Goal: Task Accomplishment & Management: Manage account settings

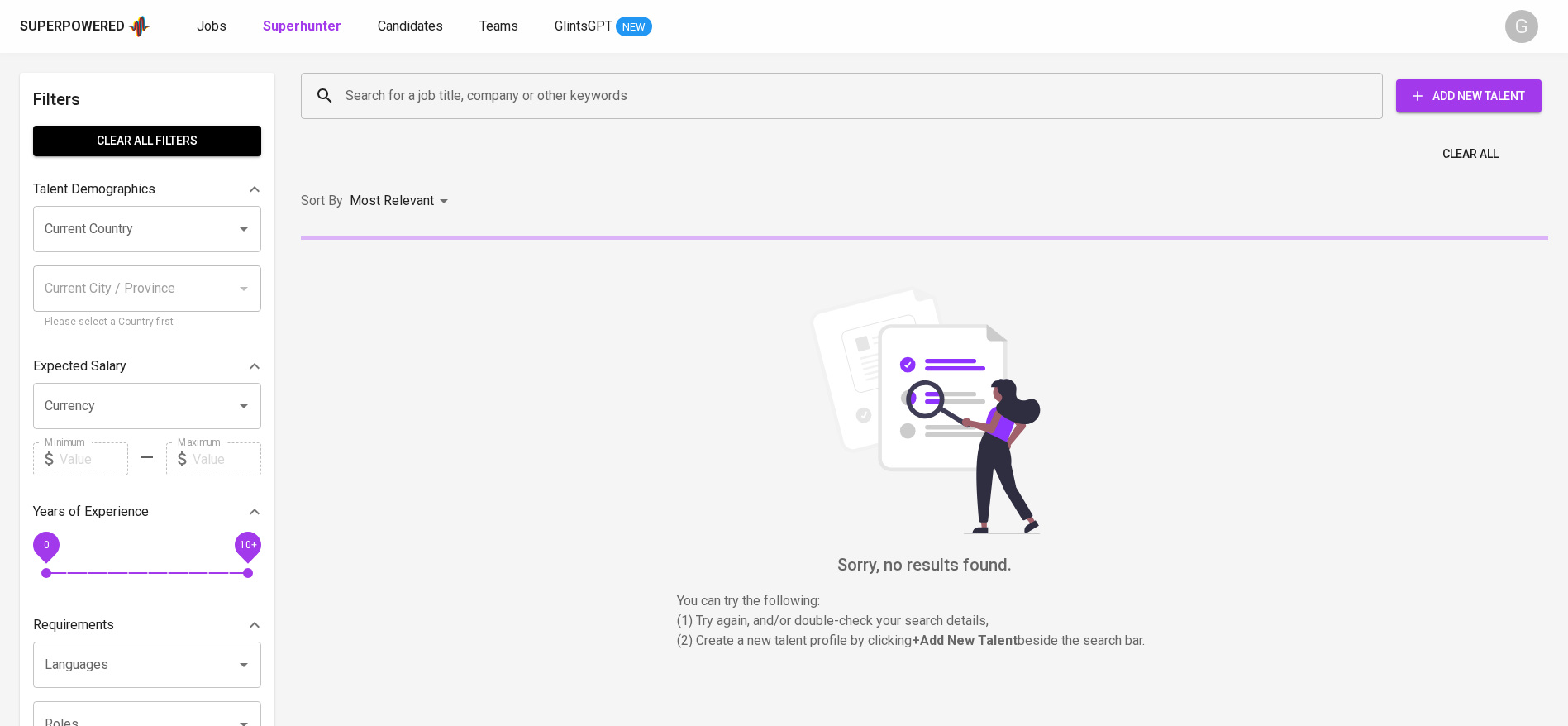
click at [440, 113] on div "Search for a job title, company or other keywords" at bounding box center [842, 96] width 1083 height 47
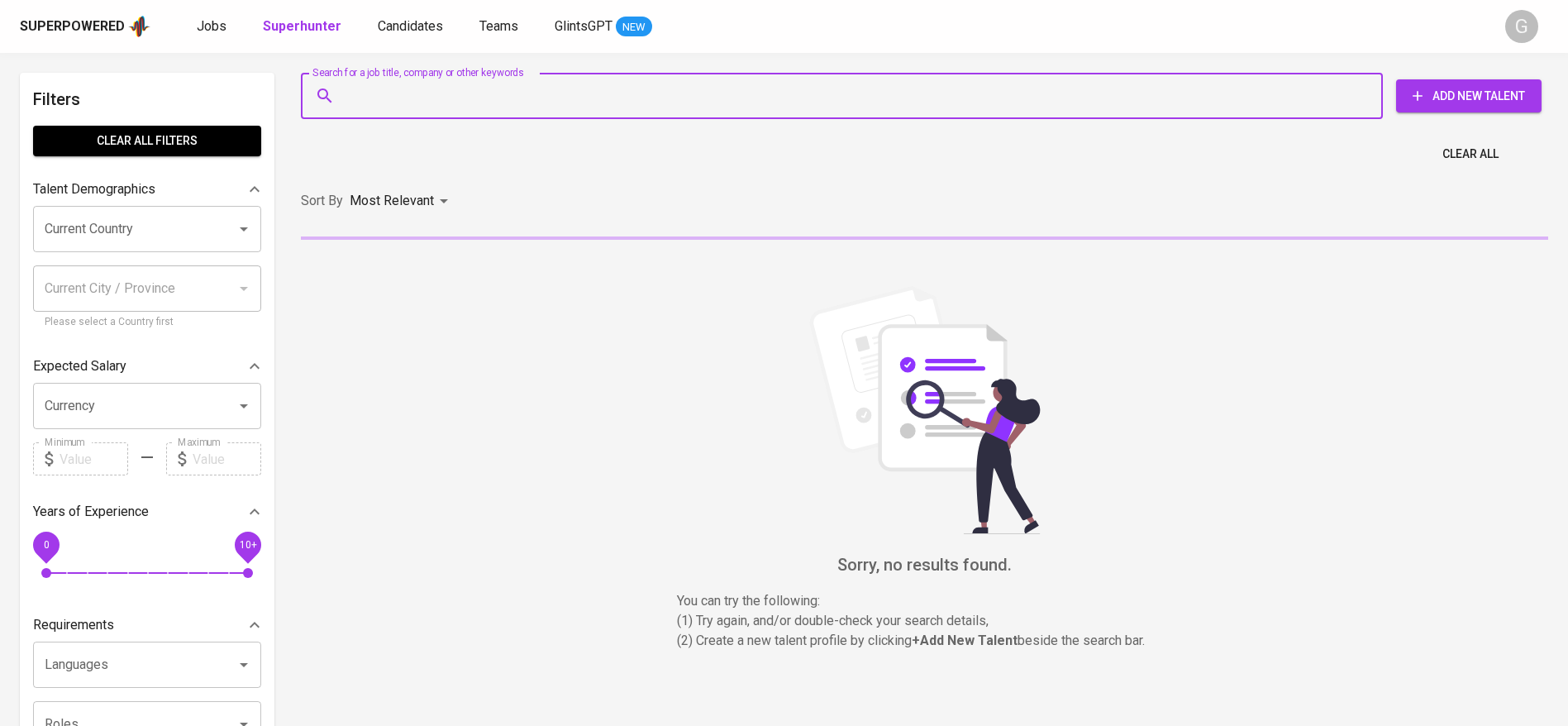
paste input "[EMAIL_ADDRESS][DOMAIN_NAME]"
type input "[EMAIL_ADDRESS][DOMAIN_NAME]"
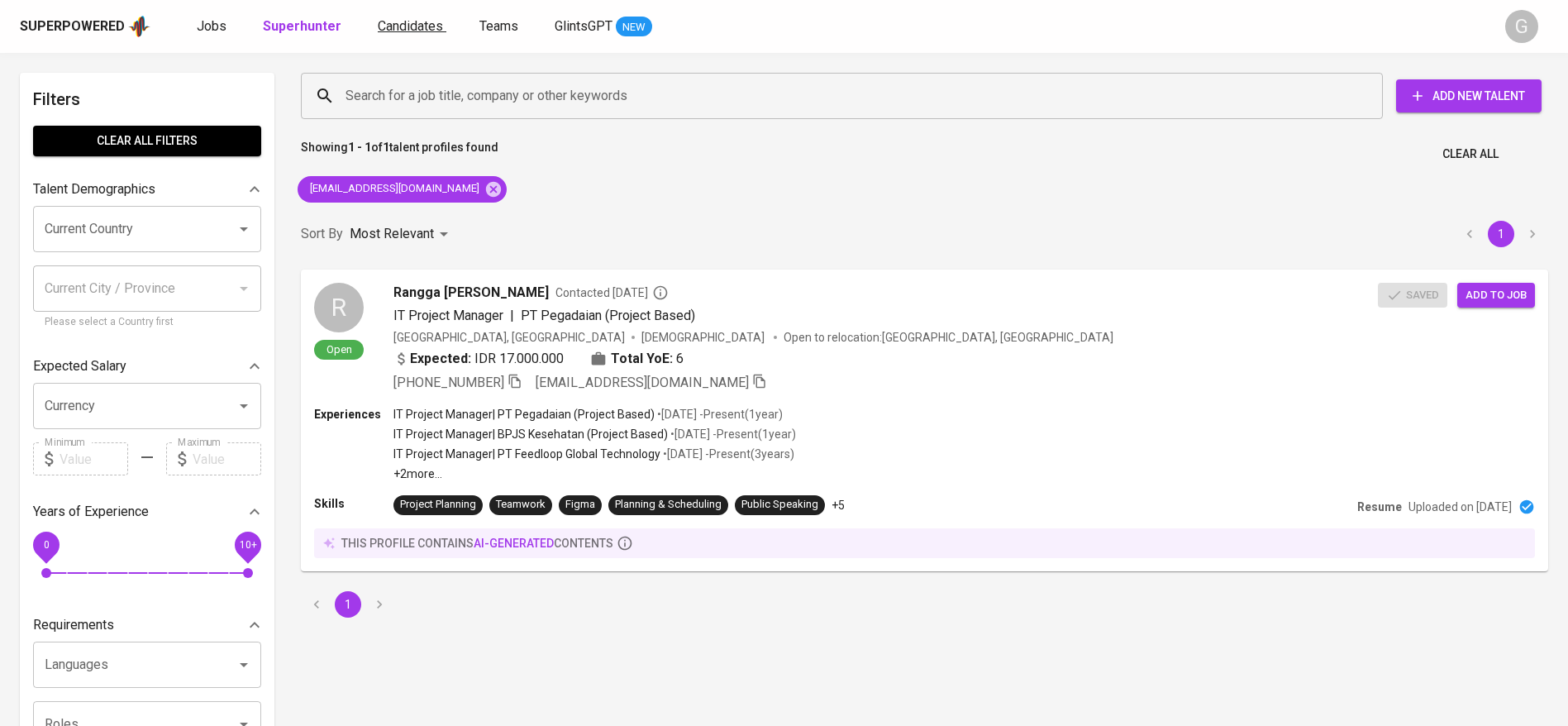
click at [414, 23] on span "Candidates" at bounding box center [410, 26] width 65 height 16
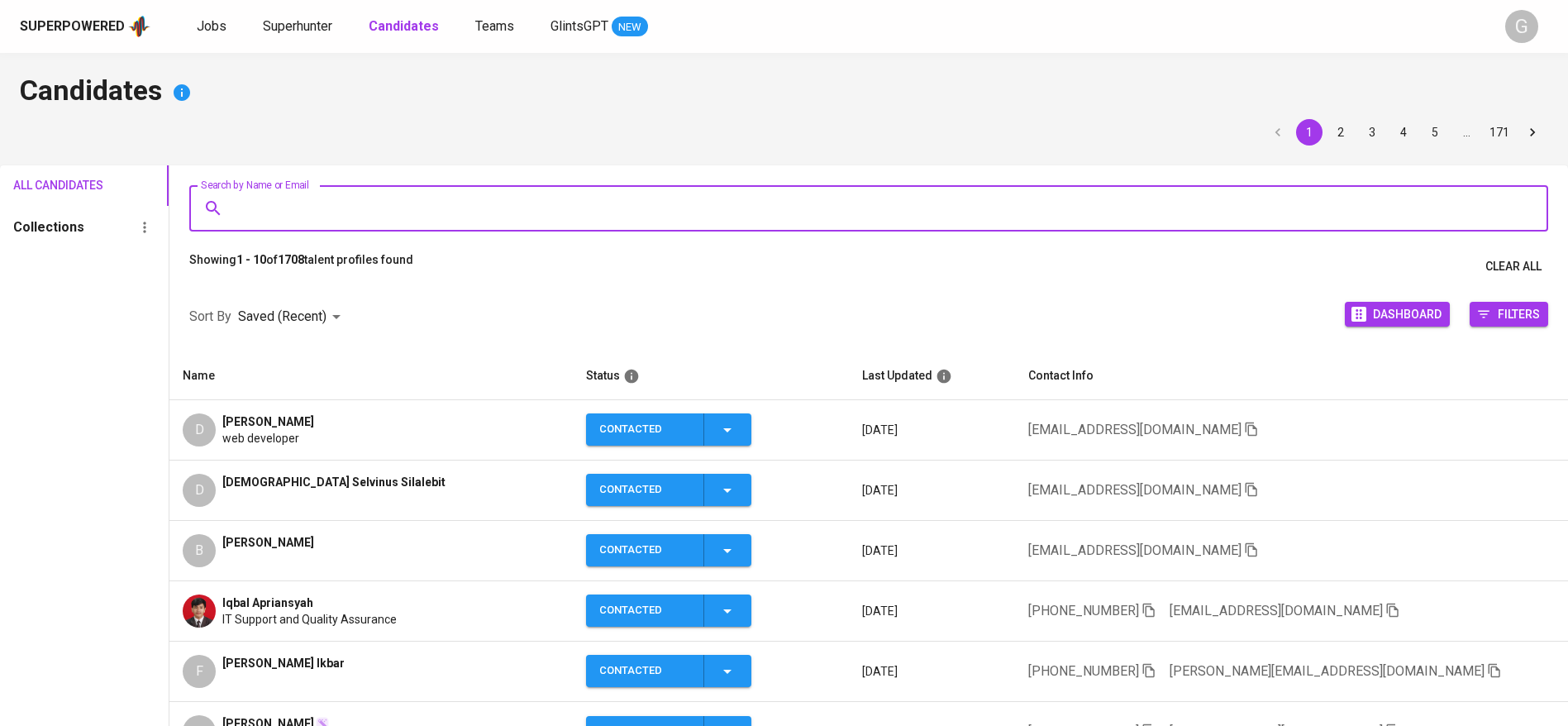
click at [475, 204] on input "Search by Name or Email" at bounding box center [873, 209] width 1286 height 32
paste input "[EMAIL_ADDRESS][DOMAIN_NAME]"
type input "[EMAIL_ADDRESS][DOMAIN_NAME]"
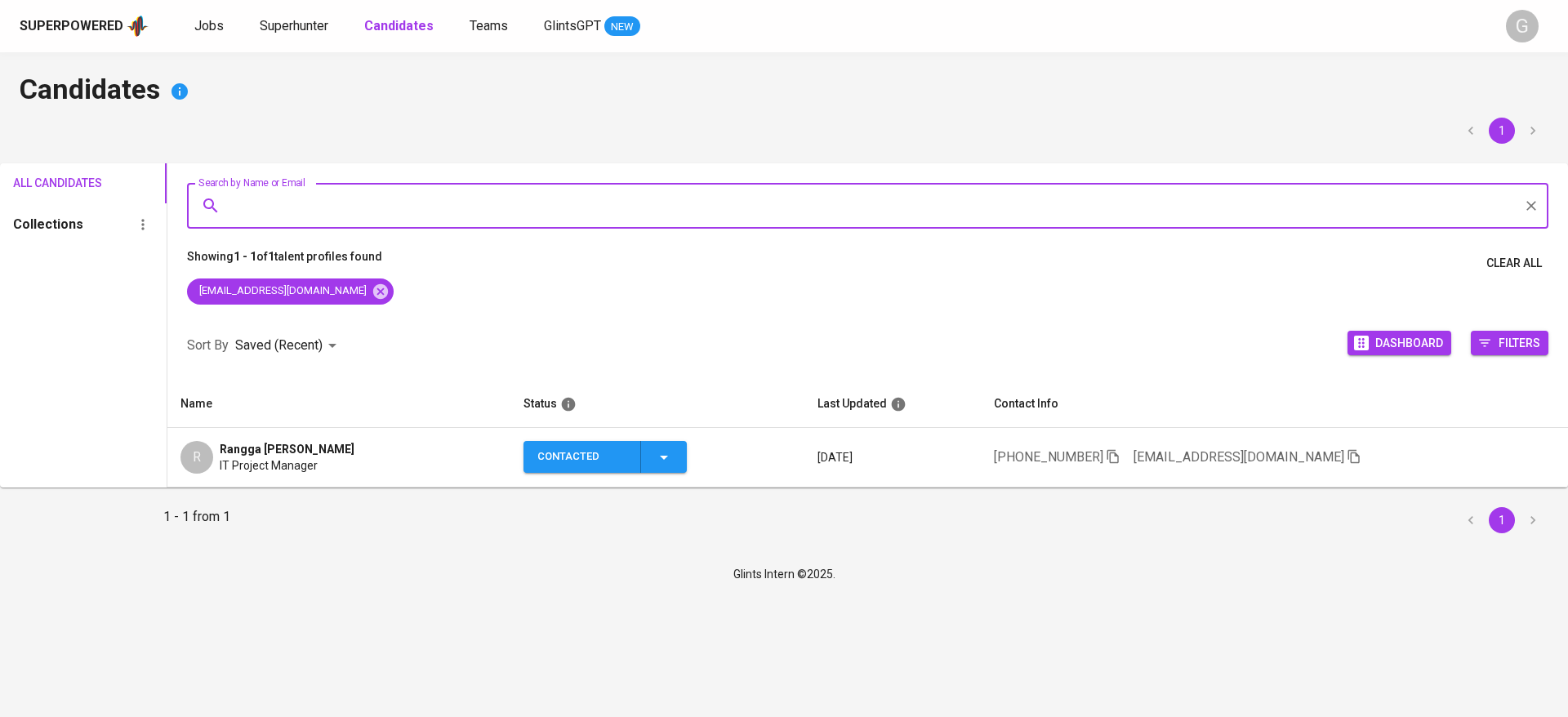
click at [667, 460] on icon "button" at bounding box center [664, 457] width 20 height 20
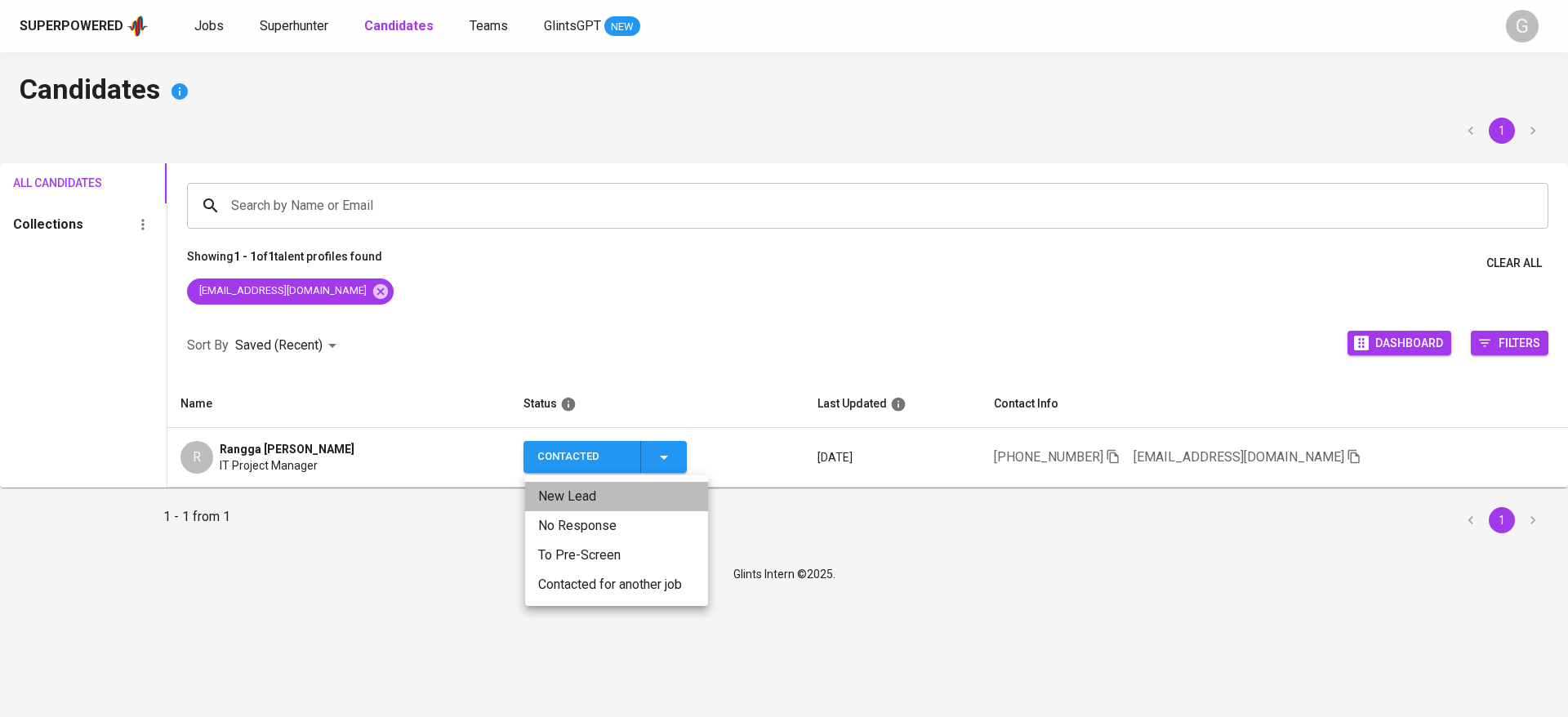
click at [619, 499] on li "New Lead" at bounding box center [616, 497] width 183 height 30
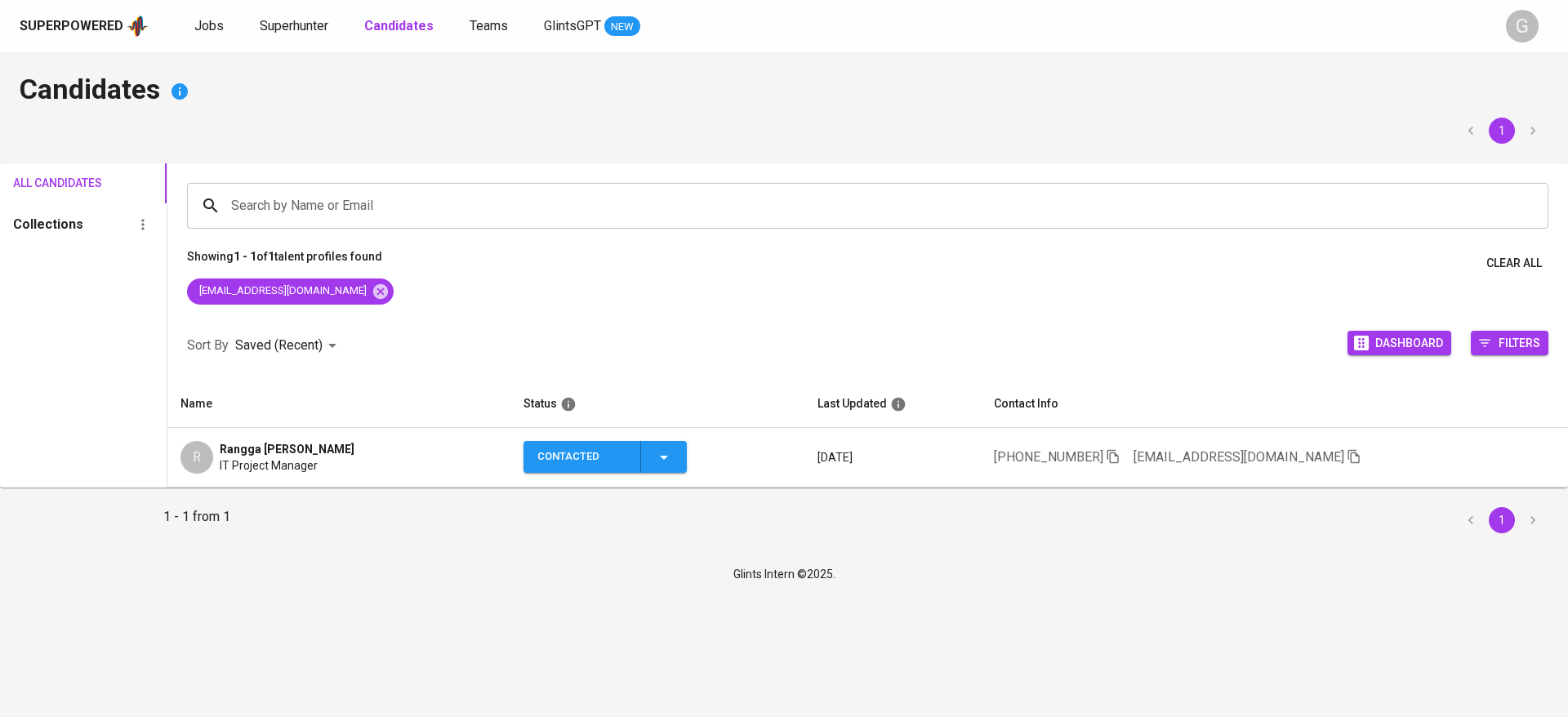
click at [661, 455] on icon "button" at bounding box center [664, 457] width 20 height 20
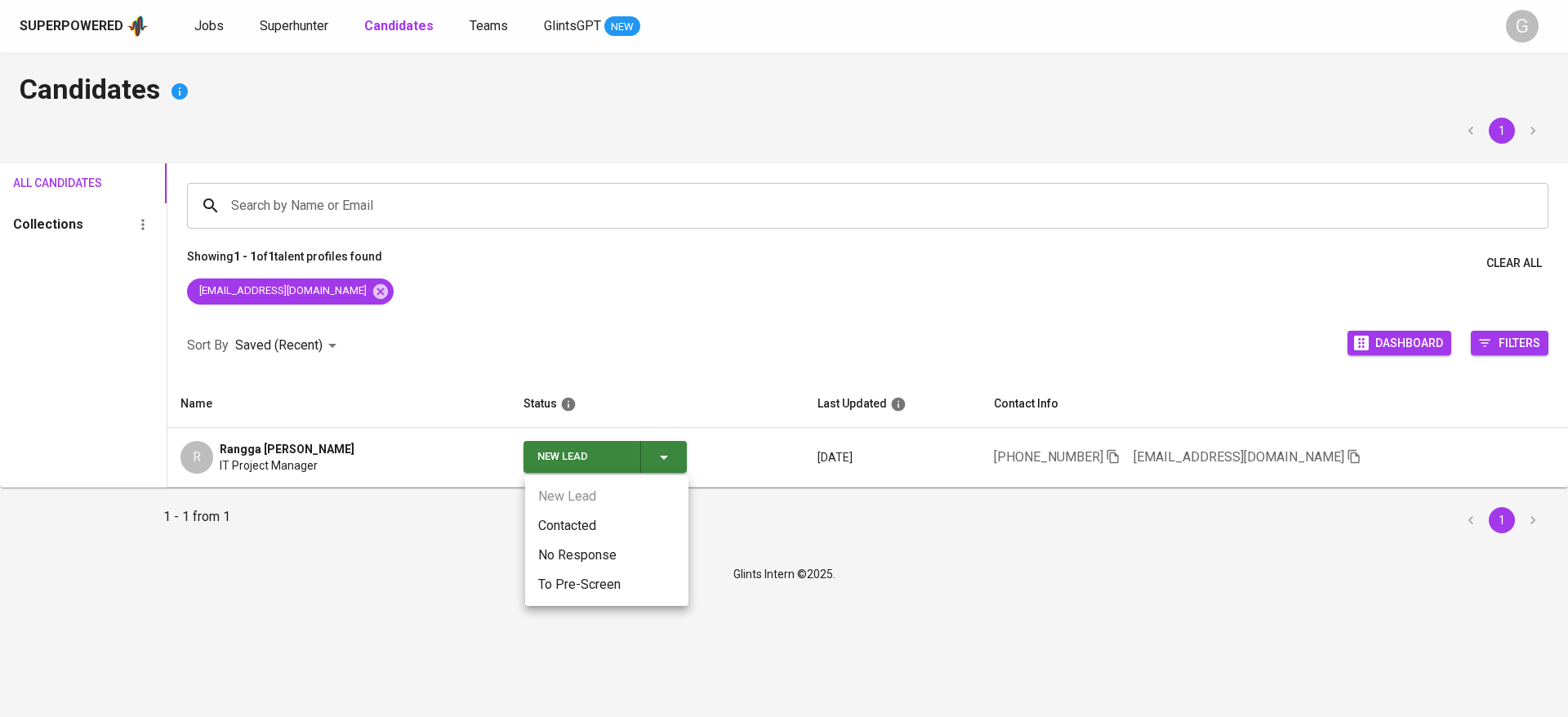
click at [628, 518] on li "Contacted" at bounding box center [606, 527] width 163 height 30
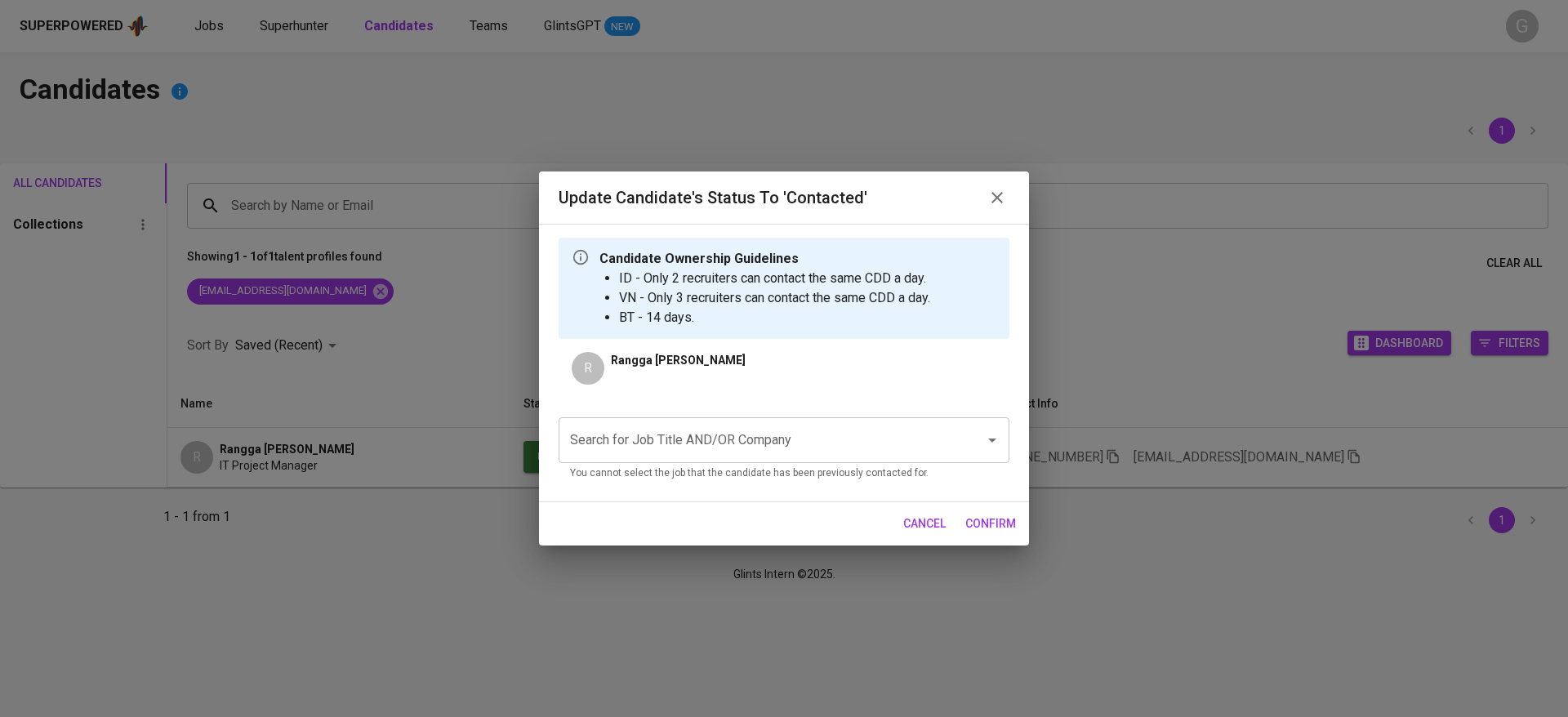
click at [709, 452] on input "Search for Job Title AND/OR Company" at bounding box center [761, 440] width 391 height 31
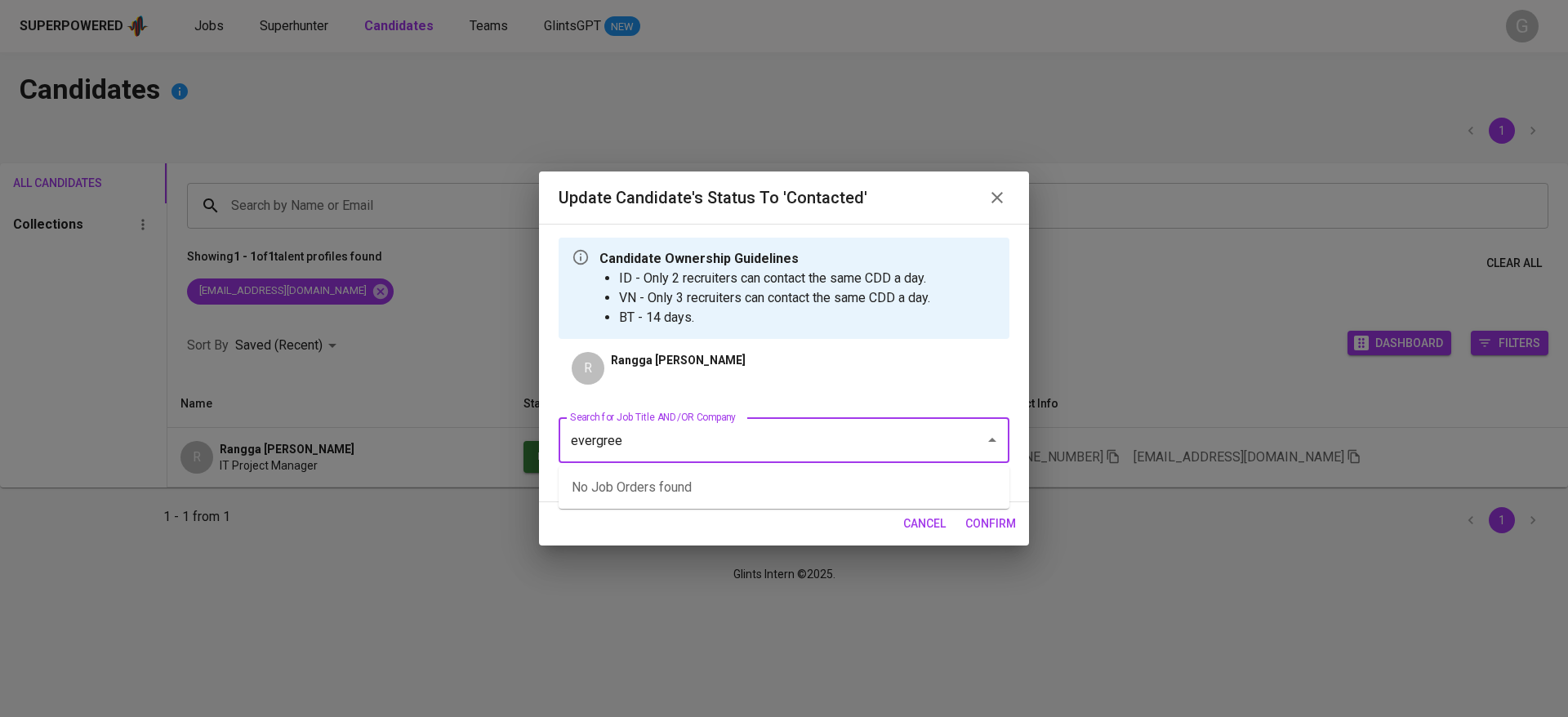
type input "evergreen"
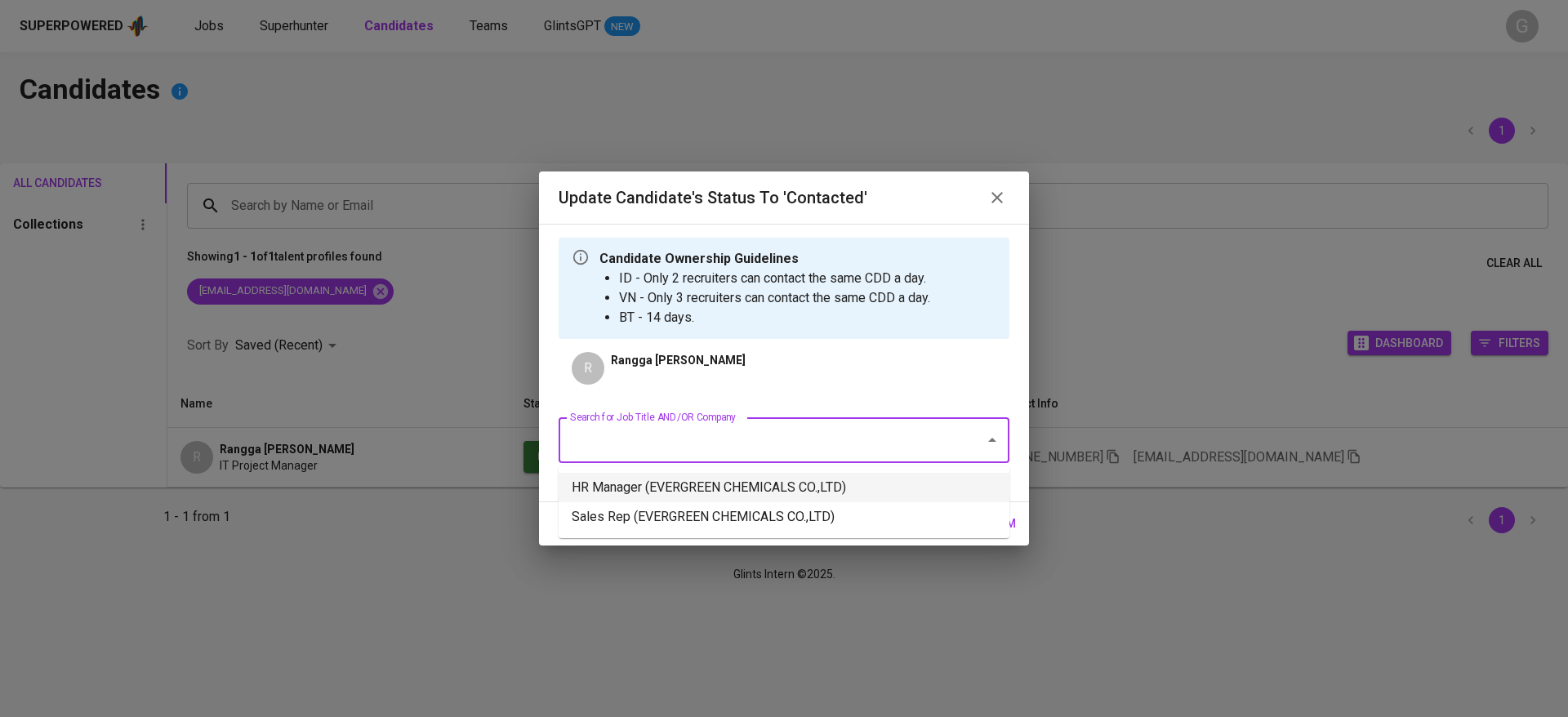
click at [697, 486] on li "HR Manager (EVERGREEN CHEMICALS CO.,LTD)" at bounding box center [784, 488] width 451 height 30
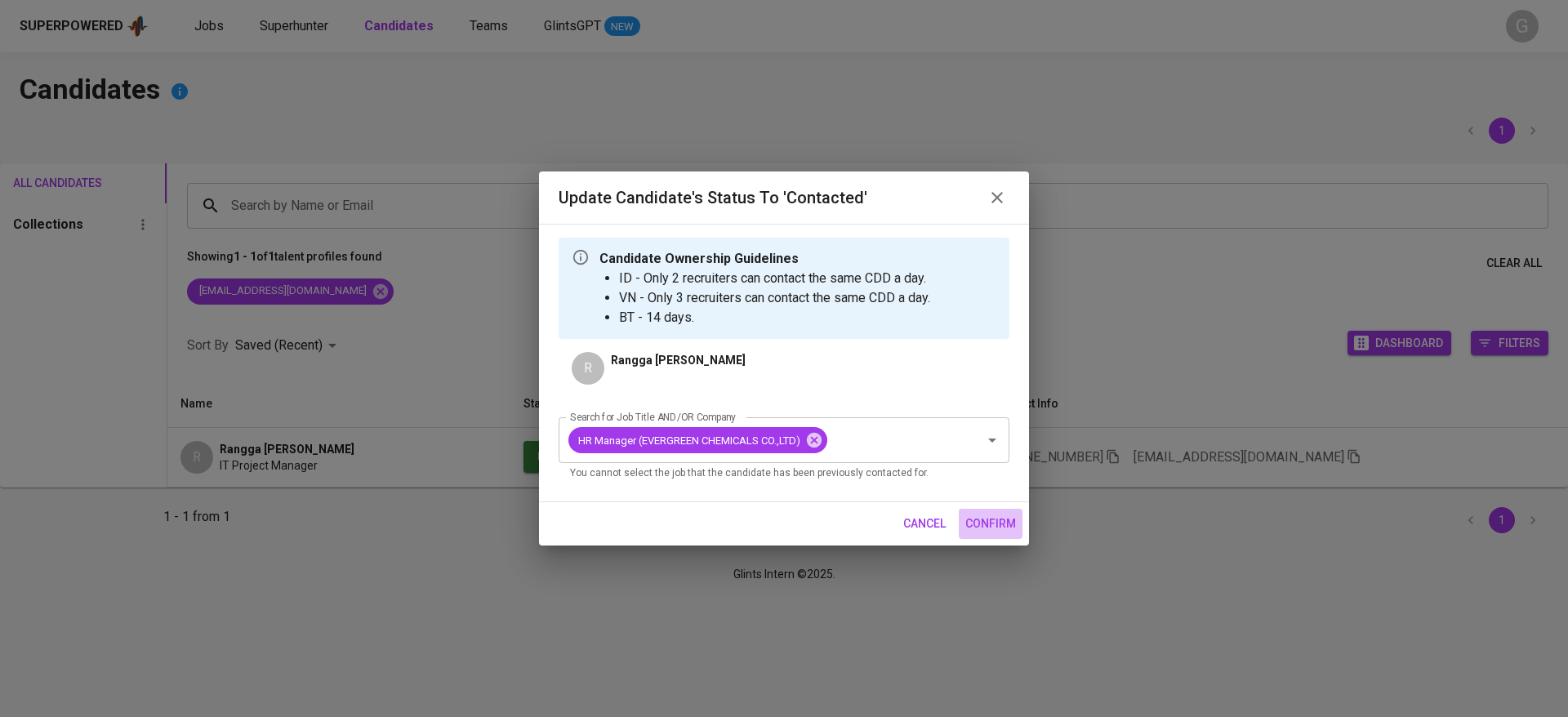
click at [992, 514] on span "confirm" at bounding box center [990, 524] width 50 height 21
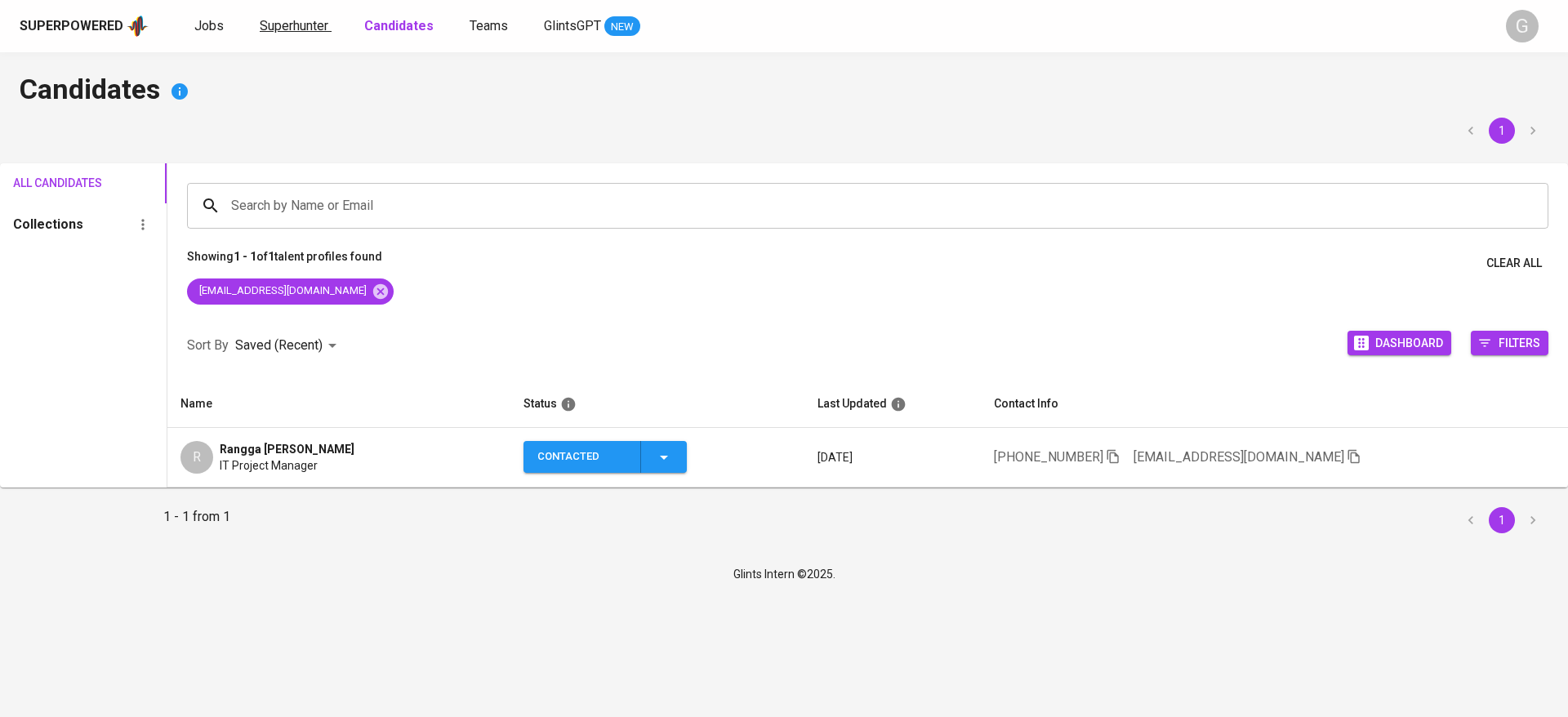
click at [298, 27] on span "Superhunter" at bounding box center [293, 26] width 68 height 16
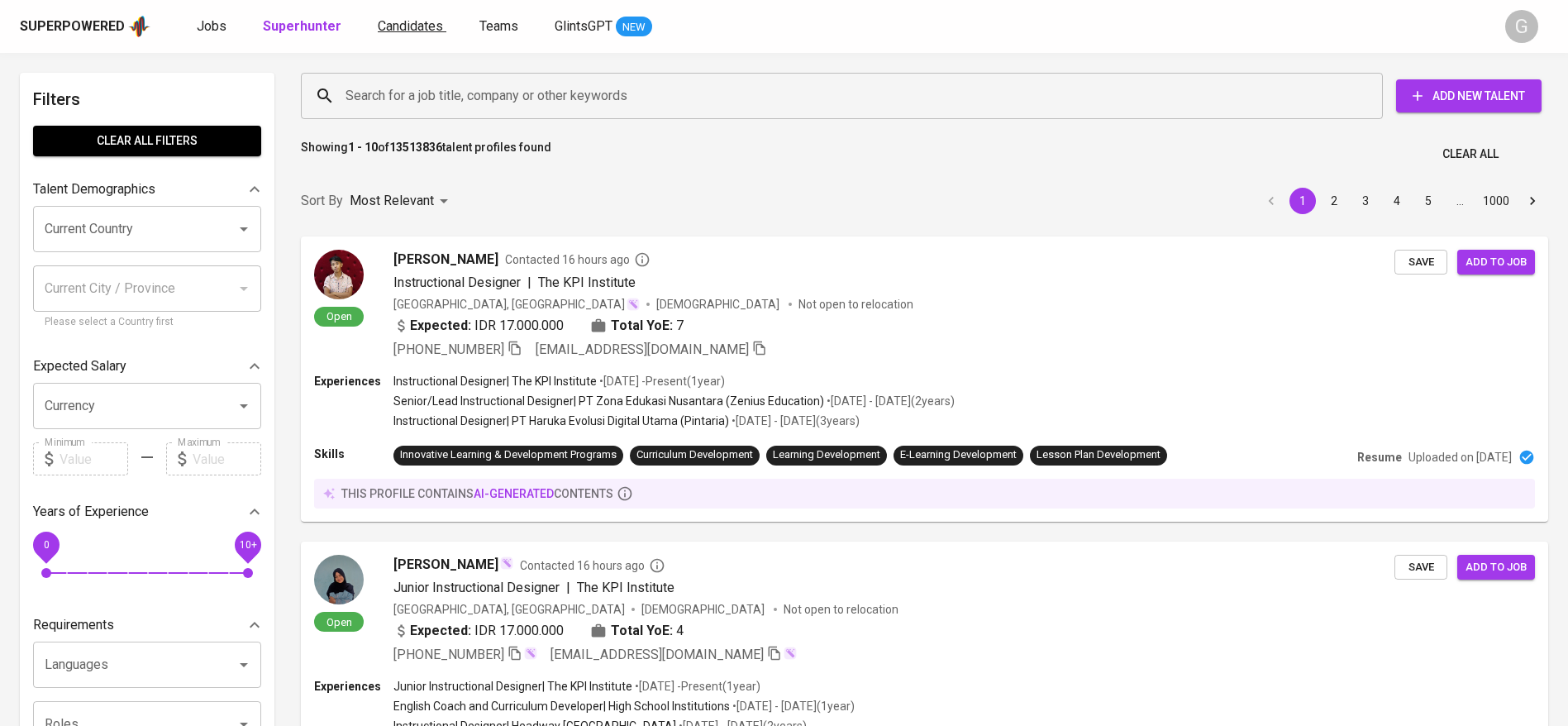
click at [385, 18] on span "Candidates" at bounding box center [410, 26] width 65 height 16
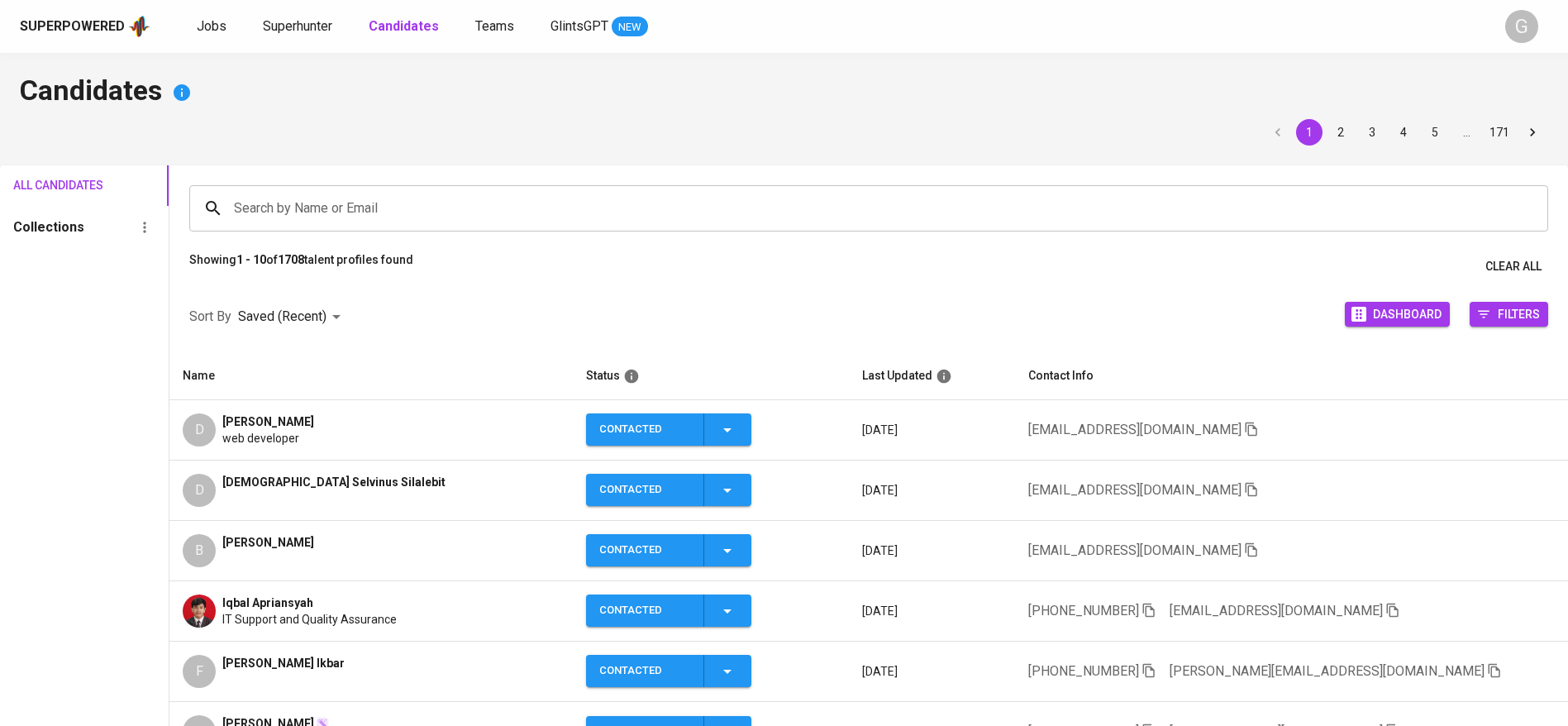
click at [325, 196] on input "Search by Name or Email" at bounding box center [873, 209] width 1286 height 32
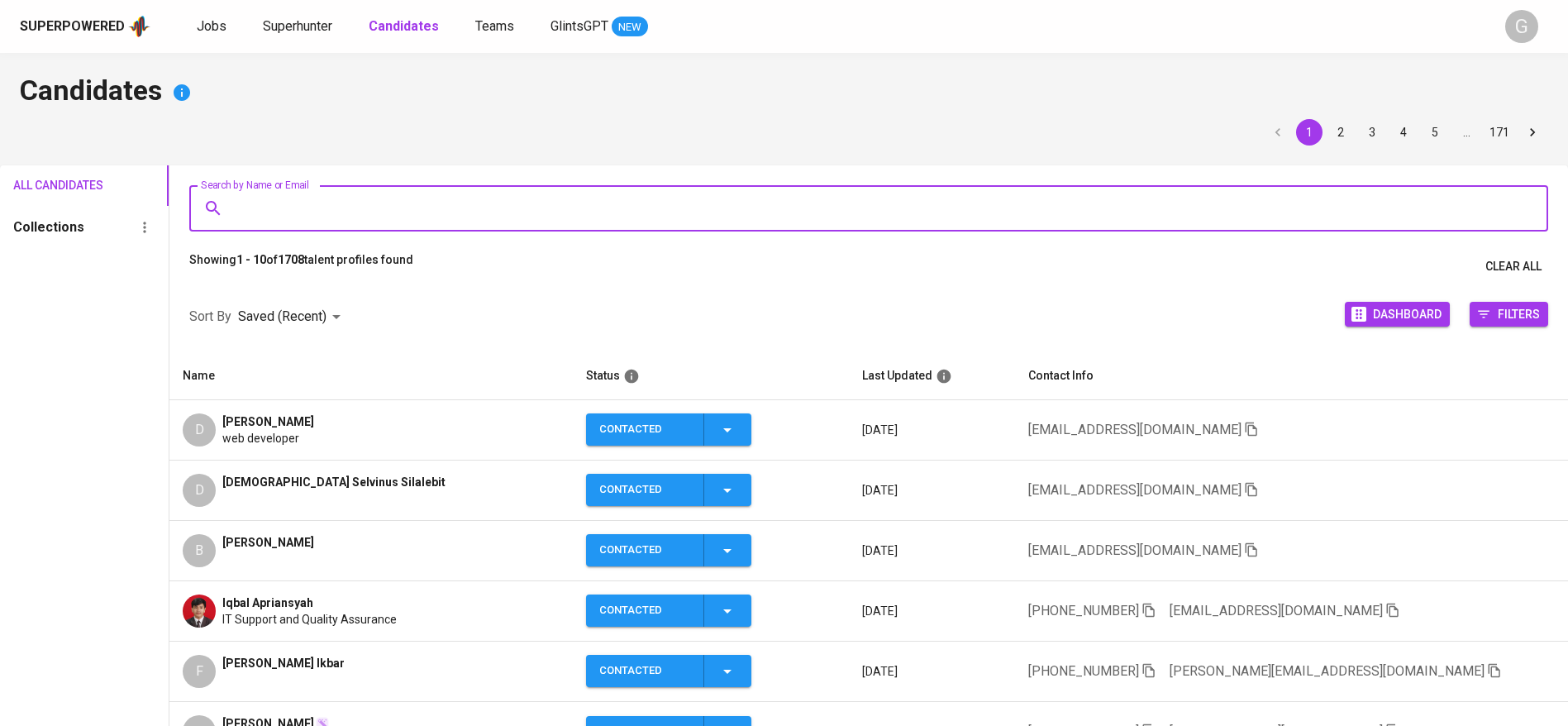
paste input "Hi [PERSON_NAME], Thank you for your interest in the Project Manager position a…"
type input "Hi [PERSON_NAME], Thank you for your interest in the Project Manager position a…"
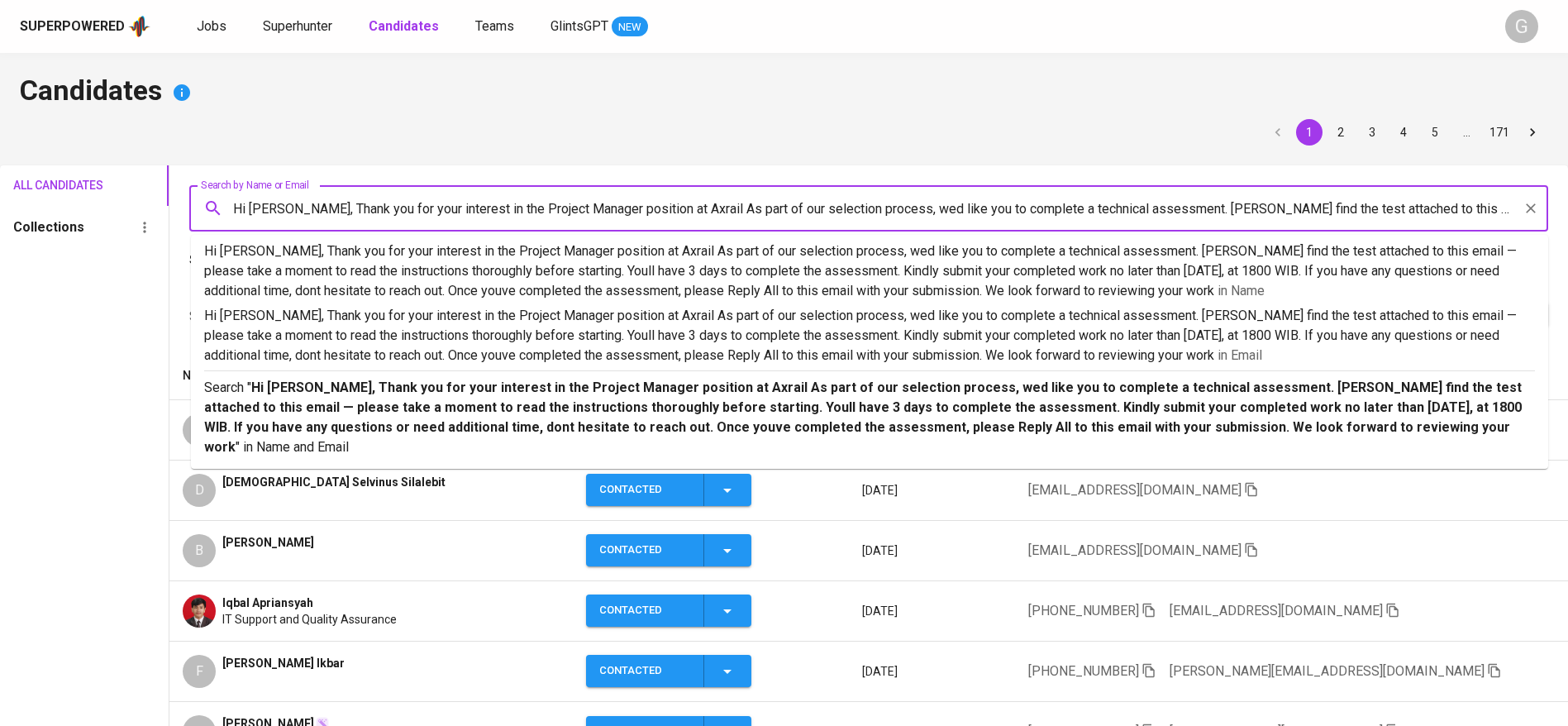
scroll to position [0, 2405]
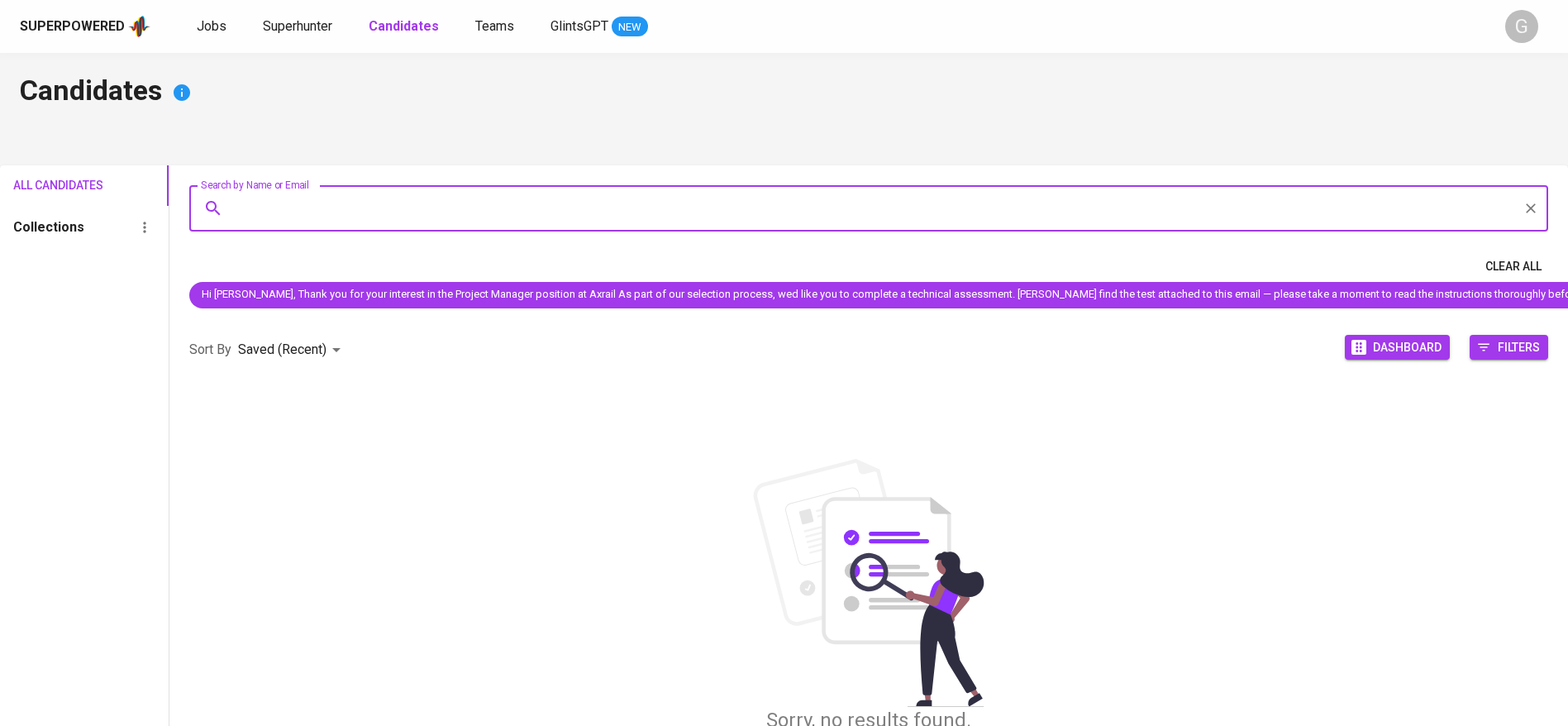
click at [1545, 270] on button "Clear All" at bounding box center [1513, 266] width 69 height 31
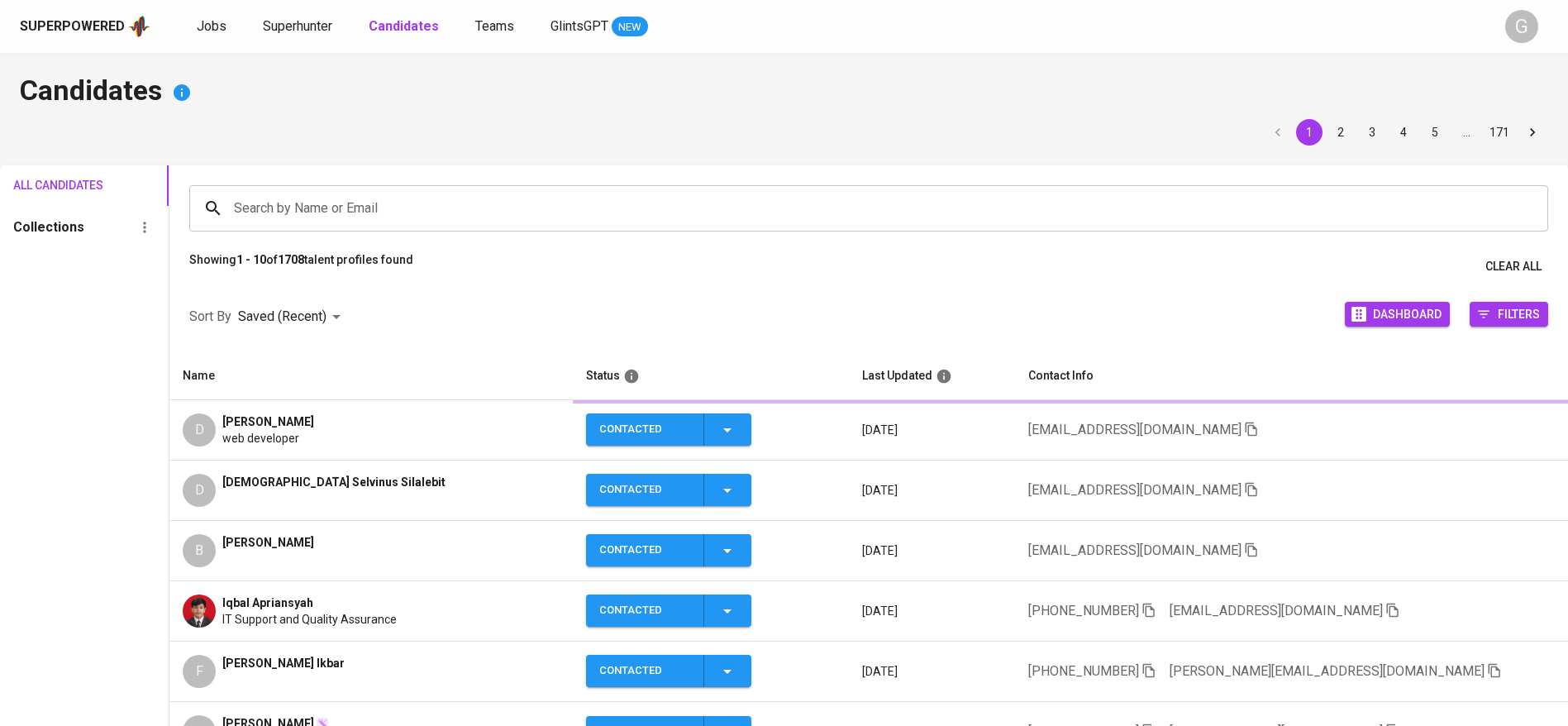
click at [1535, 266] on span "Clear All" at bounding box center [1513, 266] width 56 height 21
click at [718, 197] on input "Search by Name or Email" at bounding box center [873, 209] width 1286 height 32
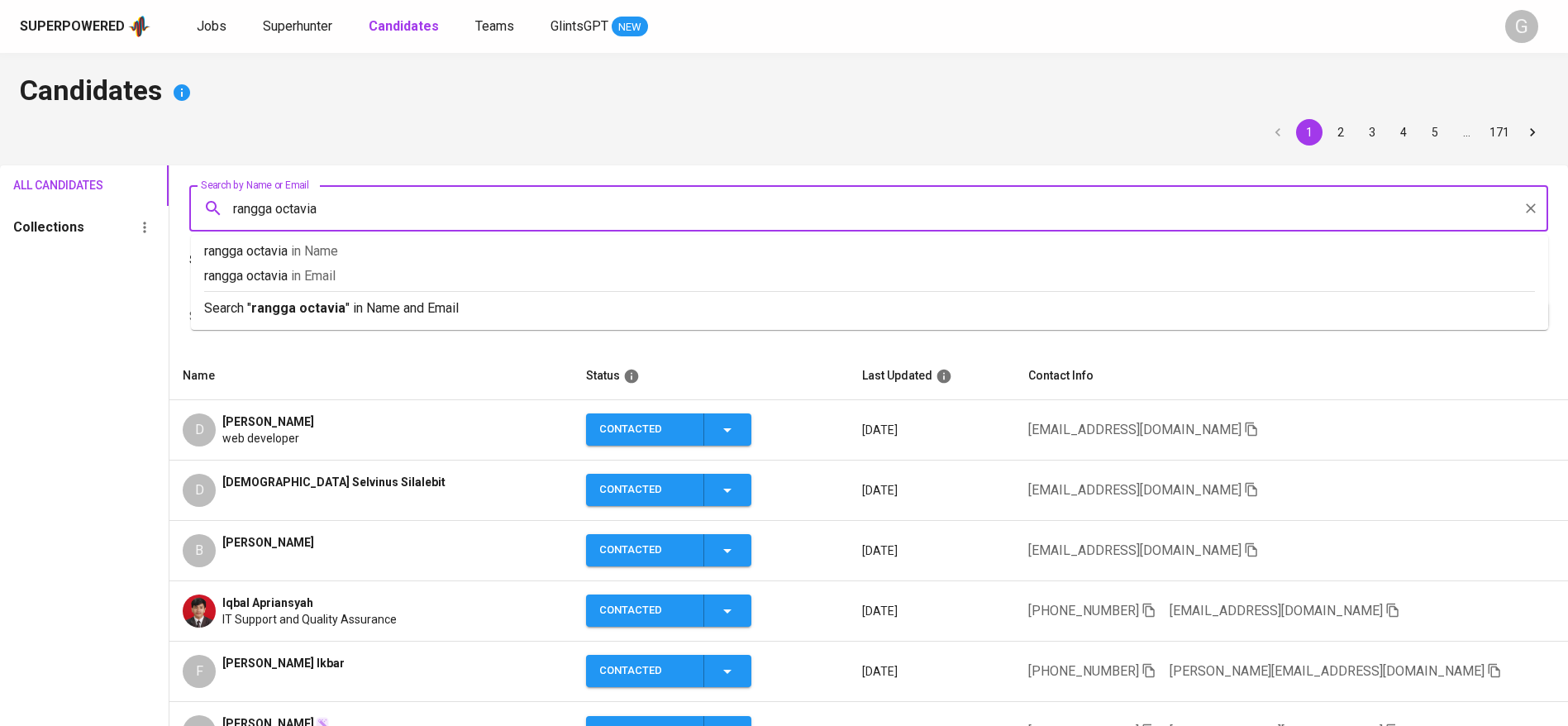
type input "rangga octavian"
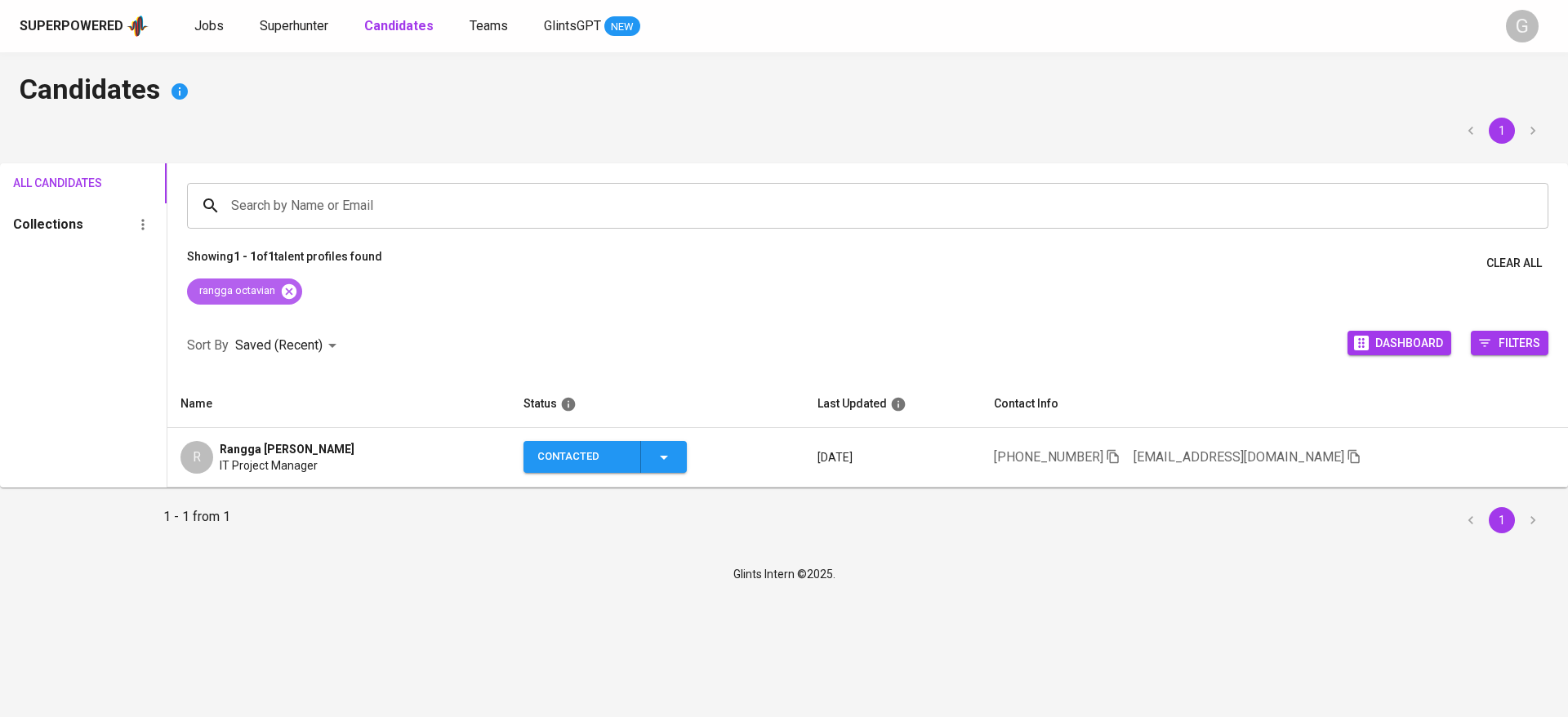
click at [294, 292] on icon at bounding box center [289, 291] width 15 height 15
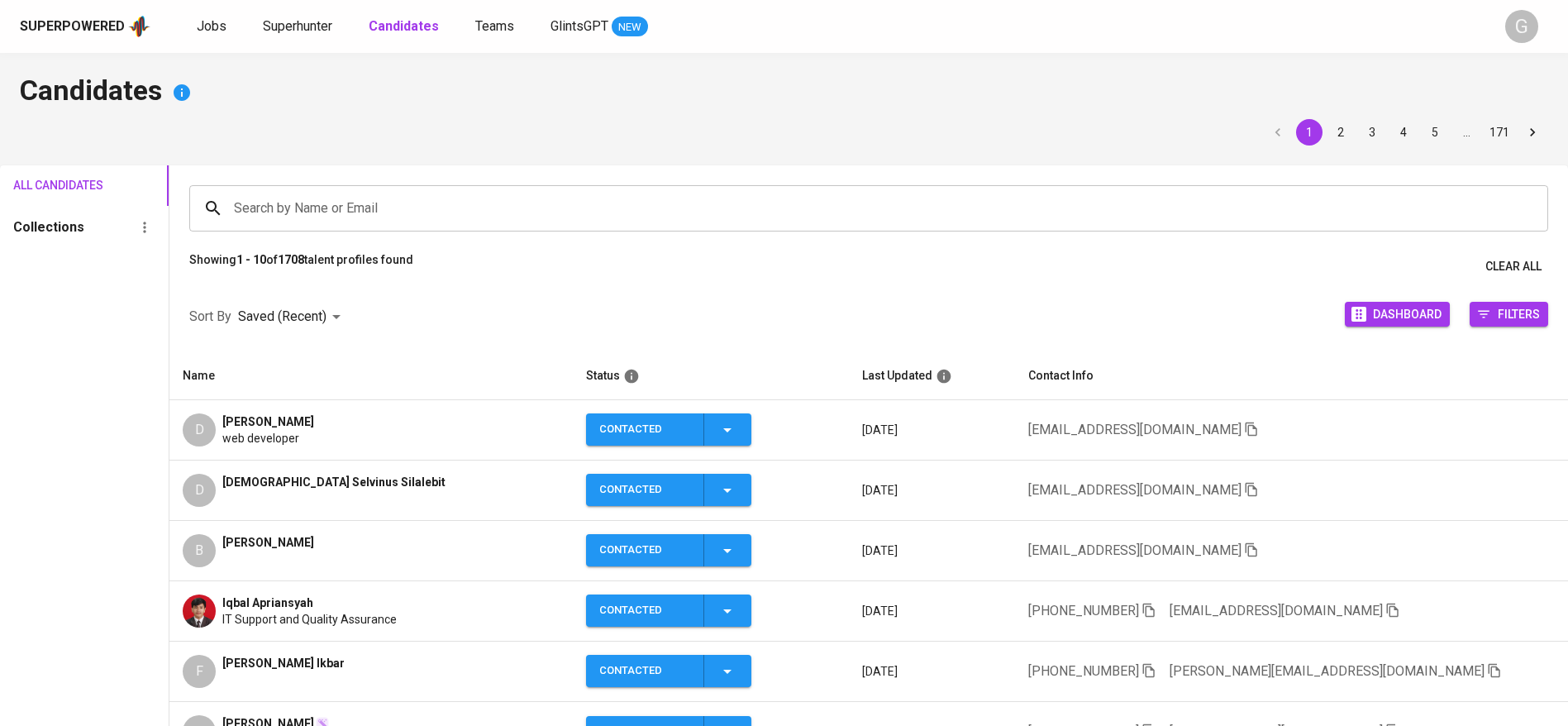
click at [249, 130] on div "1 2 3 4 5 … 171" at bounding box center [784, 133] width 1529 height 27
click at [1244, 491] on icon "button" at bounding box center [1252, 490] width 15 height 15
